Goal: Contribute content: Add original content to the website for others to see

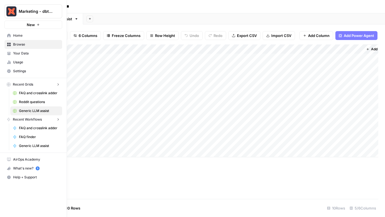
click at [8, 14] on img "Workspace: Marketing - dbt Labs" at bounding box center [11, 11] width 10 height 10
click at [13, 55] on link "Your Data" at bounding box center [33, 53] width 58 height 9
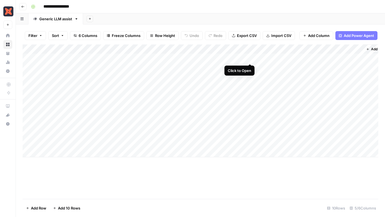
click at [250, 58] on div "Add Column" at bounding box center [200, 101] width 355 height 113
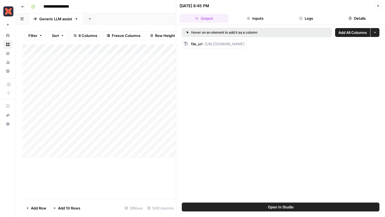
click at [380, 2] on div "Close" at bounding box center [377, 5] width 7 height 7
click at [375, 6] on button "Close" at bounding box center [377, 5] width 7 height 7
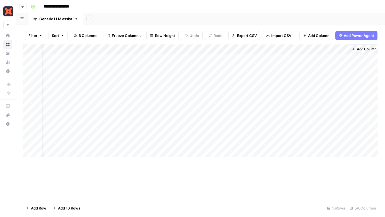
scroll to position [0, 16]
click at [291, 58] on div "Add Column" at bounding box center [200, 101] width 355 height 113
click at [363, 50] on span "Add Column" at bounding box center [364, 49] width 19 height 5
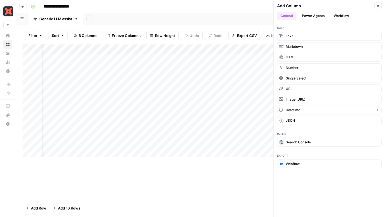
click at [295, 111] on span "Datetime" at bounding box center [292, 110] width 14 height 5
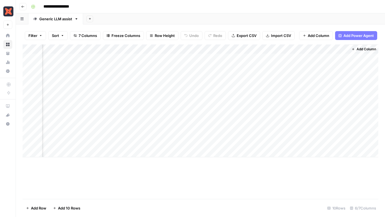
scroll to position [0, 66]
click at [342, 49] on div "Add Column" at bounding box center [200, 101] width 355 height 113
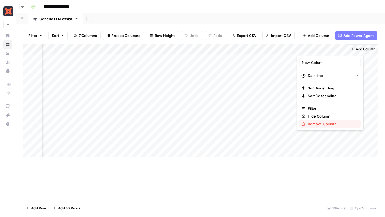
click at [316, 124] on span "Remove Column" at bounding box center [331, 124] width 49 height 6
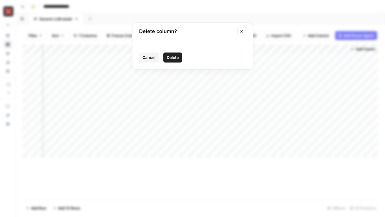
click at [175, 59] on span "Delete" at bounding box center [173, 58] width 12 height 6
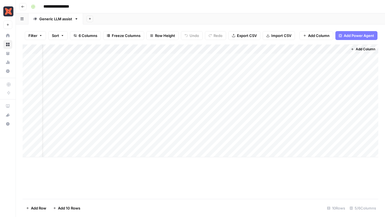
scroll to position [0, 0]
click at [307, 68] on div "Add Column" at bounding box center [200, 101] width 355 height 113
click at [307, 78] on div "Add Column" at bounding box center [200, 101] width 355 height 113
click at [308, 114] on div "Add Column" at bounding box center [200, 101] width 355 height 113
click at [322, 59] on div "Add Column" at bounding box center [200, 101] width 355 height 113
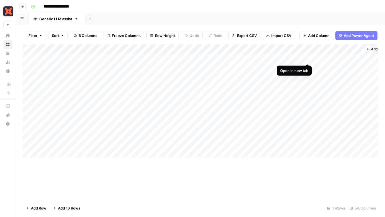
click at [306, 58] on div "Add Column" at bounding box center [200, 101] width 355 height 113
click at [307, 69] on div "Add Column" at bounding box center [200, 101] width 355 height 113
click at [308, 77] on div "Add Column" at bounding box center [200, 101] width 355 height 113
click at [322, 58] on div "Add Column" at bounding box center [200, 101] width 355 height 113
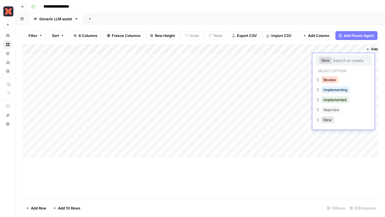
click at [327, 81] on button "Review" at bounding box center [329, 80] width 17 height 7
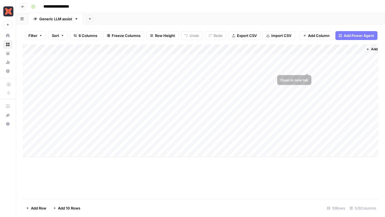
click at [322, 67] on div "Add Column" at bounding box center [200, 101] width 355 height 113
click at [322, 68] on div "Add Column" at bounding box center [200, 101] width 355 height 113
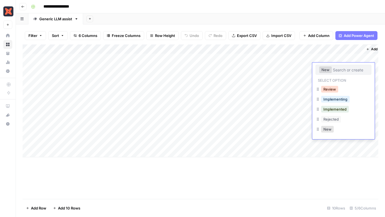
click at [325, 91] on button "Review" at bounding box center [329, 89] width 17 height 7
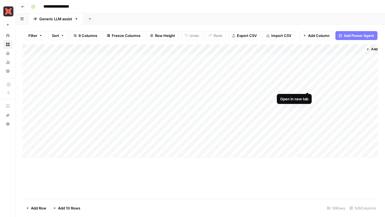
click at [304, 87] on div "Add Column" at bounding box center [200, 101] width 355 height 113
click at [256, 77] on div "Add Column" at bounding box center [200, 101] width 355 height 113
click at [307, 85] on div "Add Column" at bounding box center [200, 101] width 355 height 113
click at [320, 87] on div "Add Column" at bounding box center [200, 101] width 355 height 113
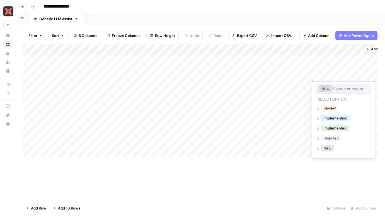
click at [330, 112] on div "Review" at bounding box center [329, 108] width 19 height 8
click at [330, 109] on button "Review" at bounding box center [329, 108] width 17 height 7
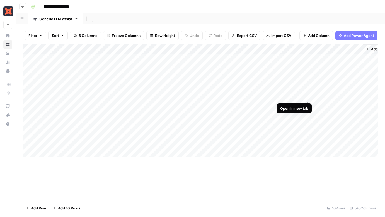
click at [308, 96] on div "Add Column" at bounding box center [200, 101] width 355 height 113
click at [326, 97] on div "Add Column" at bounding box center [200, 101] width 355 height 113
click at [323, 97] on div "Add Column" at bounding box center [200, 101] width 355 height 113
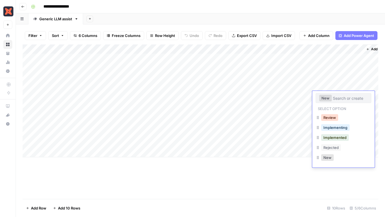
click at [330, 114] on button "Review" at bounding box center [329, 117] width 17 height 7
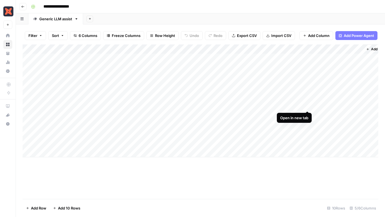
click at [307, 106] on div "Add Column" at bounding box center [200, 101] width 355 height 113
click at [319, 105] on div "Add Column" at bounding box center [200, 101] width 355 height 113
click at [321, 107] on div "Add Column" at bounding box center [200, 101] width 355 height 113
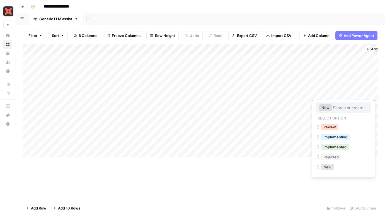
click at [323, 126] on button "Review" at bounding box center [329, 127] width 17 height 7
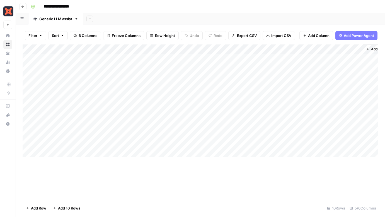
click at [308, 116] on div "Add Column" at bounding box center [200, 101] width 355 height 113
click at [320, 116] on div "Add Column" at bounding box center [200, 101] width 355 height 113
click at [321, 117] on div "Add Column" at bounding box center [200, 101] width 355 height 113
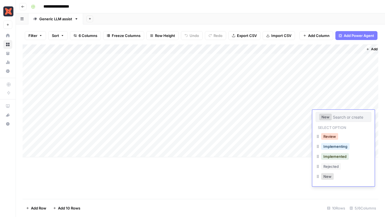
click at [325, 134] on button "Review" at bounding box center [329, 136] width 17 height 7
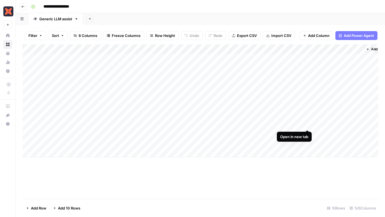
click at [307, 122] on div "Add Column" at bounding box center [200, 101] width 355 height 113
click at [308, 123] on div "Add Column" at bounding box center [200, 101] width 355 height 113
click at [324, 124] on div "Add Column" at bounding box center [200, 101] width 355 height 113
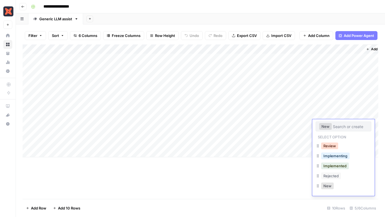
click at [330, 145] on button "Review" at bounding box center [329, 146] width 17 height 7
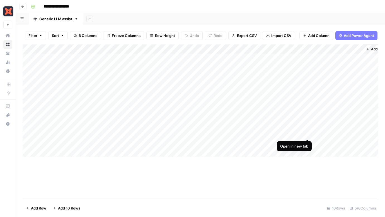
click at [307, 134] on div "Add Column" at bounding box center [200, 101] width 355 height 113
click at [322, 134] on div "Add Column" at bounding box center [200, 101] width 355 height 113
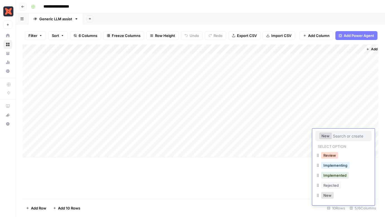
click at [324, 157] on button "Review" at bounding box center [329, 155] width 17 height 7
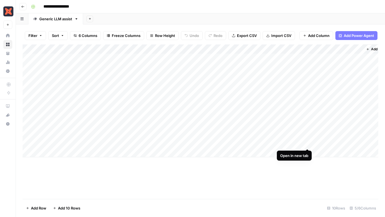
click at [307, 143] on div "Add Column" at bounding box center [200, 101] width 355 height 113
click at [322, 143] on div "Add Column" at bounding box center [200, 101] width 355 height 113
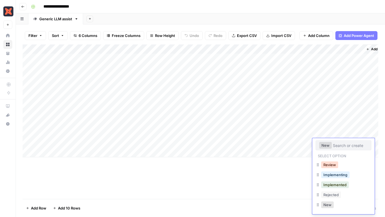
click at [326, 165] on button "Review" at bounding box center [329, 165] width 17 height 7
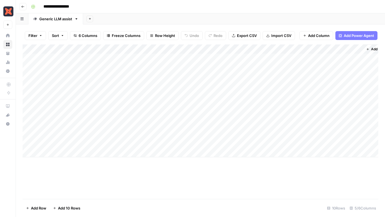
click at [162, 179] on div "Add Column" at bounding box center [200, 122] width 355 height 155
click at [121, 187] on div "Add Column" at bounding box center [200, 122] width 355 height 155
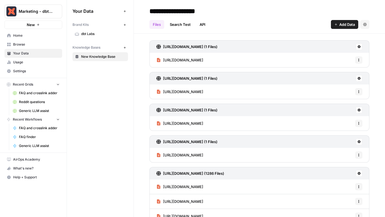
click at [117, 33] on span "dbt Labs" at bounding box center [103, 33] width 44 height 5
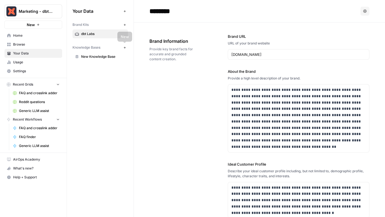
click at [113, 55] on span "New Knowledge Base" at bounding box center [103, 56] width 44 height 5
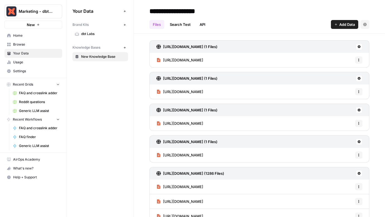
click at [123, 48] on button "New" at bounding box center [124, 47] width 7 height 7
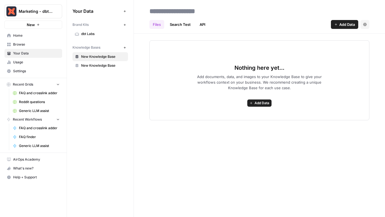
click at [259, 105] on span "Add Data" at bounding box center [261, 103] width 15 height 5
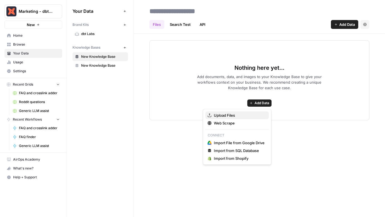
click at [224, 114] on span "Upload Files" at bounding box center [239, 116] width 51 height 6
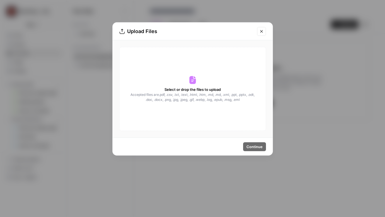
click at [216, 107] on div "Select or drop the files to upload Accepted files are .pdf, .csv, .txt, .text, …" at bounding box center [192, 89] width 146 height 84
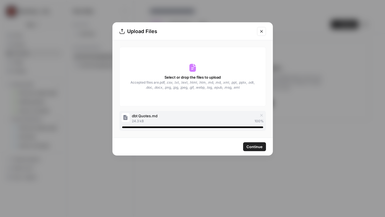
click at [257, 145] on span "Continue" at bounding box center [254, 147] width 16 height 6
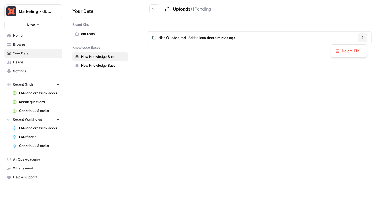
click at [364, 36] on button "Options" at bounding box center [362, 37] width 9 height 9
click at [335, 26] on div "dbt Quotes.md Added less than a minute ago Options" at bounding box center [259, 39] width 251 height 42
click at [92, 57] on span "New Knowledge Base" at bounding box center [103, 56] width 44 height 5
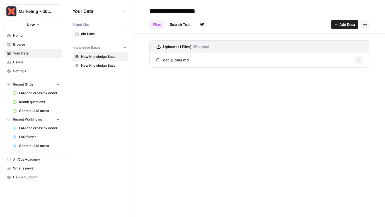
click at [193, 11] on input "**********" at bounding box center [191, 11] width 89 height 11
type input "******"
